Goal: Information Seeking & Learning: Find specific fact

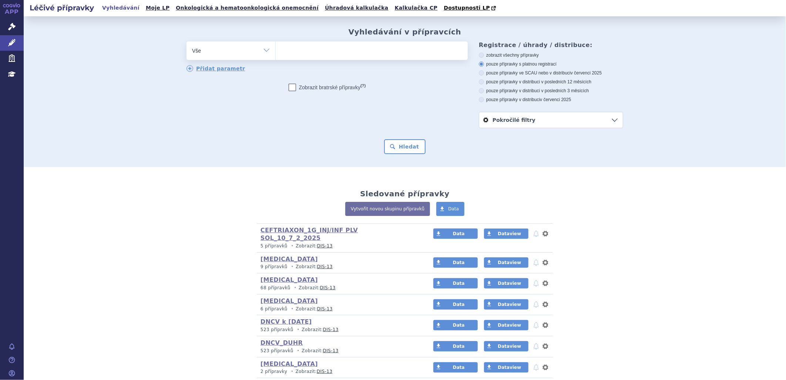
click at [298, 52] on ul at bounding box center [372, 49] width 192 height 16
click at [276, 52] on select at bounding box center [275, 50] width 0 height 18
type input "p,"
type input "p"
type input "pl"
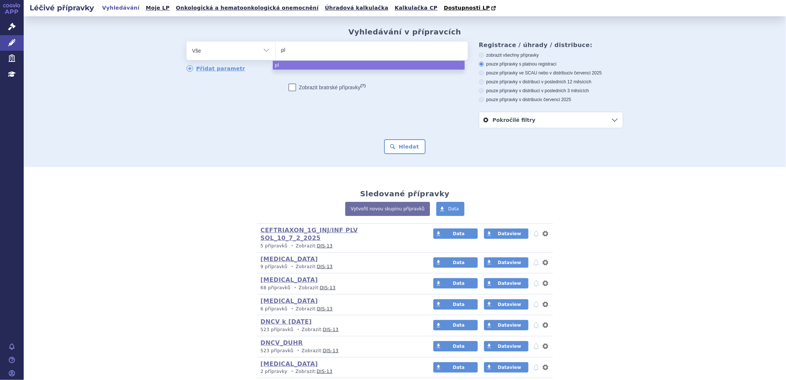
type input "plu"
type input "pluv"
type input "pluvi"
type input "pluvic"
type input "pluvict"
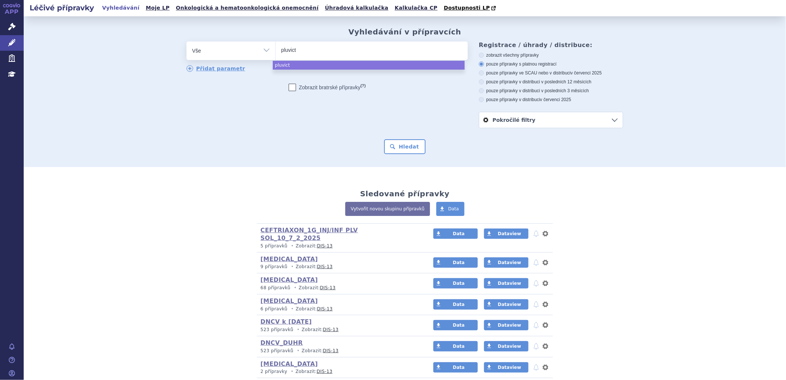
type input "pluvicto"
select select "pluvicto"
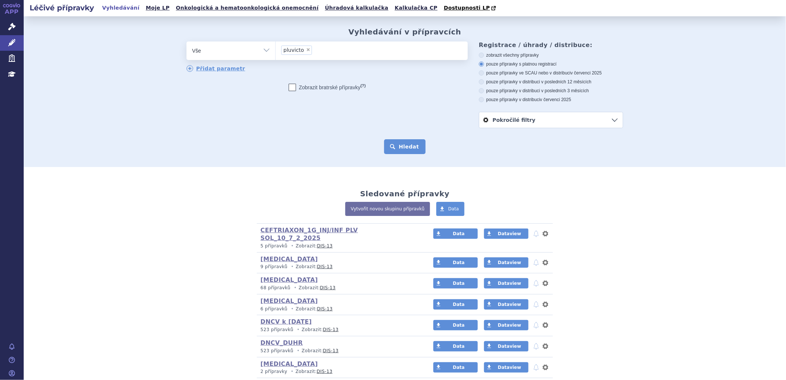
click at [390, 146] on button "Hledat" at bounding box center [405, 146] width 42 height 15
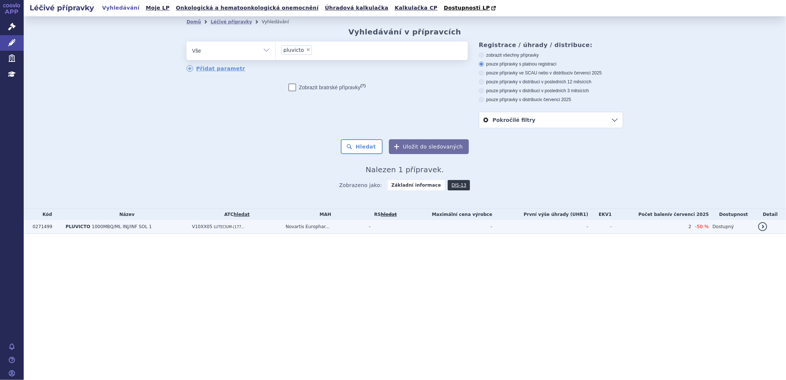
click at [75, 226] on span "PLUVICTO" at bounding box center [77, 226] width 25 height 5
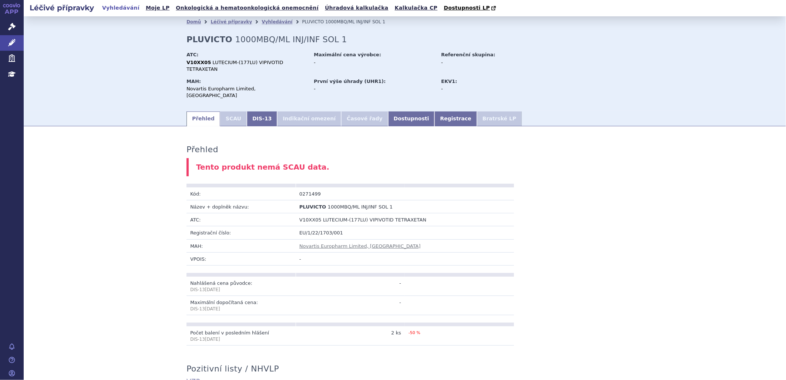
click at [596, 246] on div "Přehled Tento produkt nemá SCAU data. Kód: 0271499 Název + doplněk názvu: PLUVI…" at bounding box center [405, 381] width 466 height 494
